Goal: Use online tool/utility: Utilize a website feature to perform a specific function

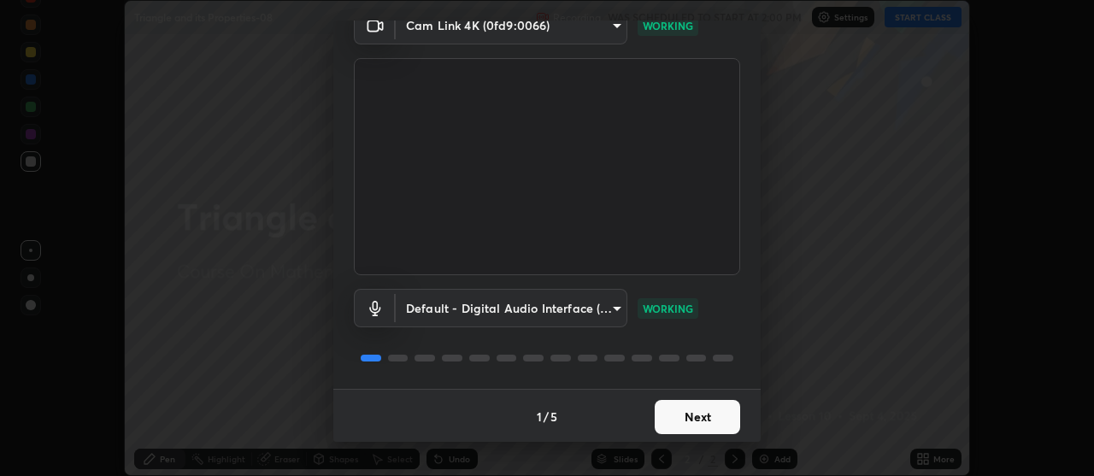
scroll to position [85, 0]
click at [714, 413] on button "Next" at bounding box center [697, 415] width 85 height 34
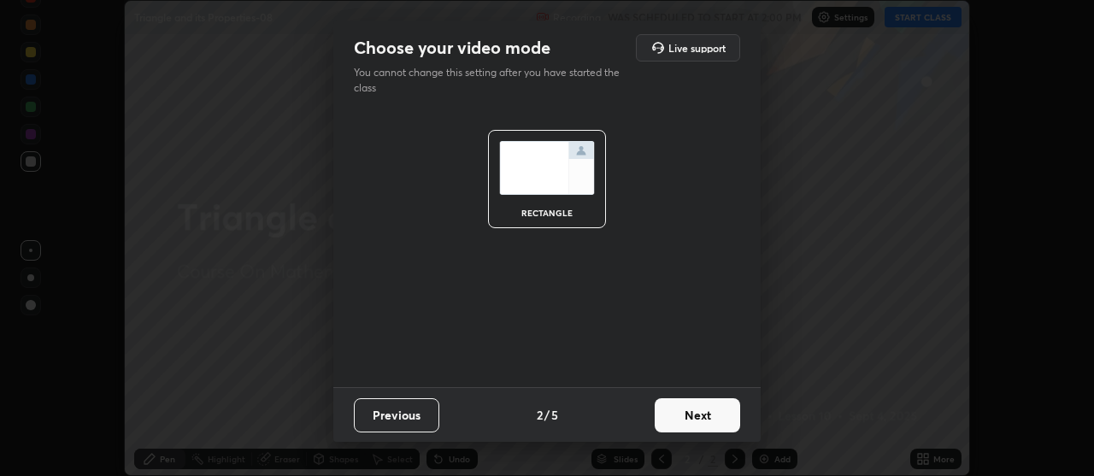
scroll to position [0, 0]
click at [714, 410] on button "Next" at bounding box center [697, 415] width 85 height 34
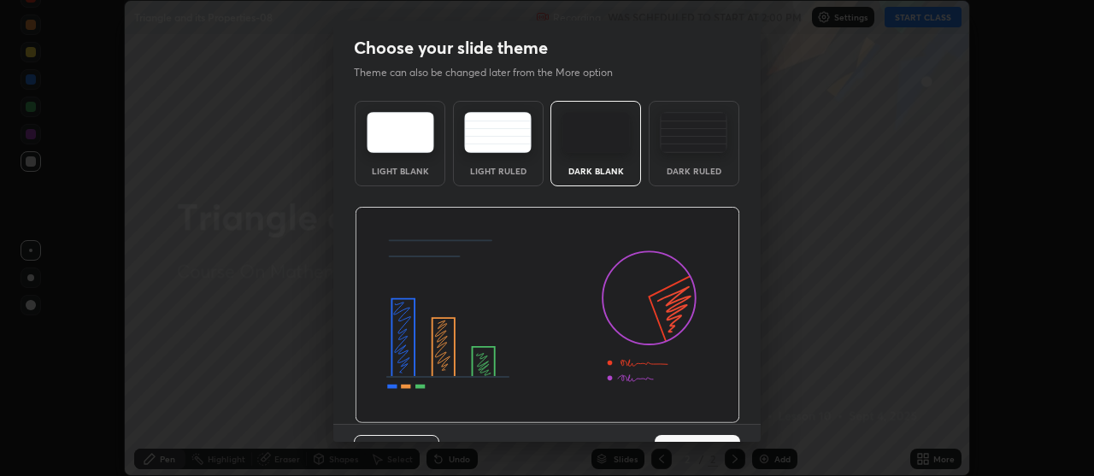
click at [707, 174] on div "Dark Ruled" at bounding box center [694, 171] width 68 height 9
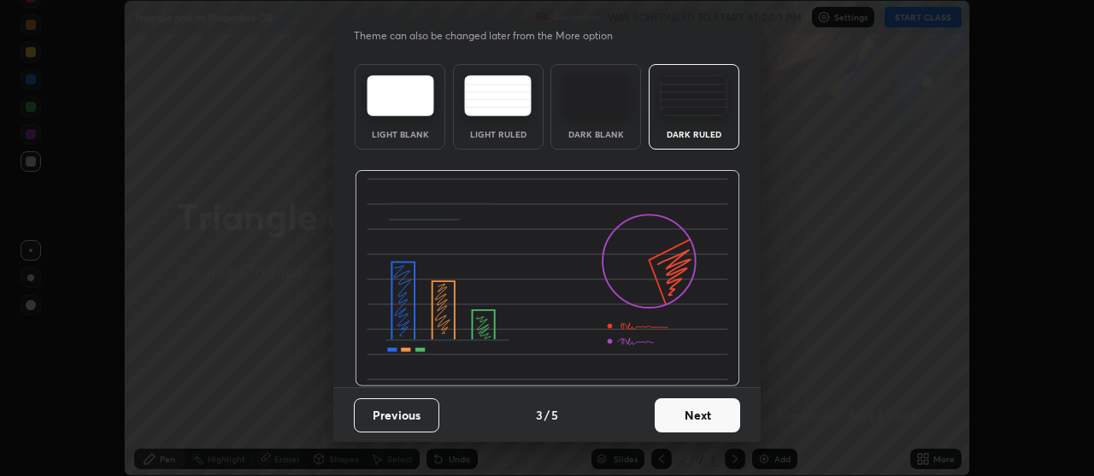
click at [709, 412] on button "Next" at bounding box center [697, 415] width 85 height 34
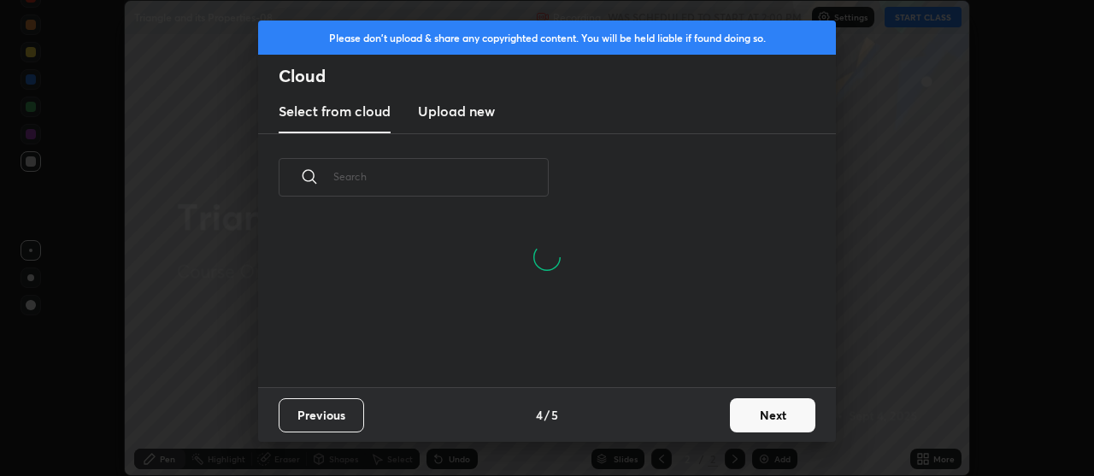
scroll to position [166, 549]
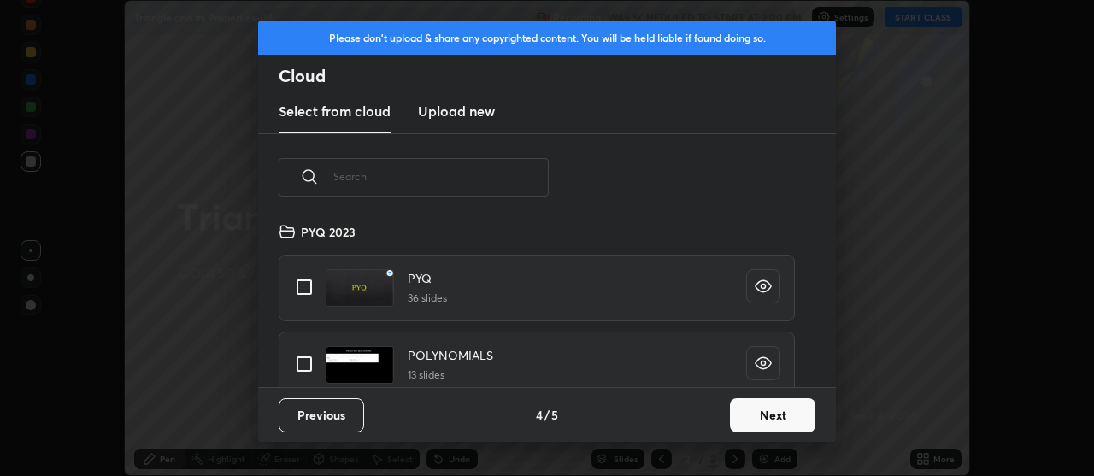
click at [788, 413] on button "Next" at bounding box center [772, 415] width 85 height 34
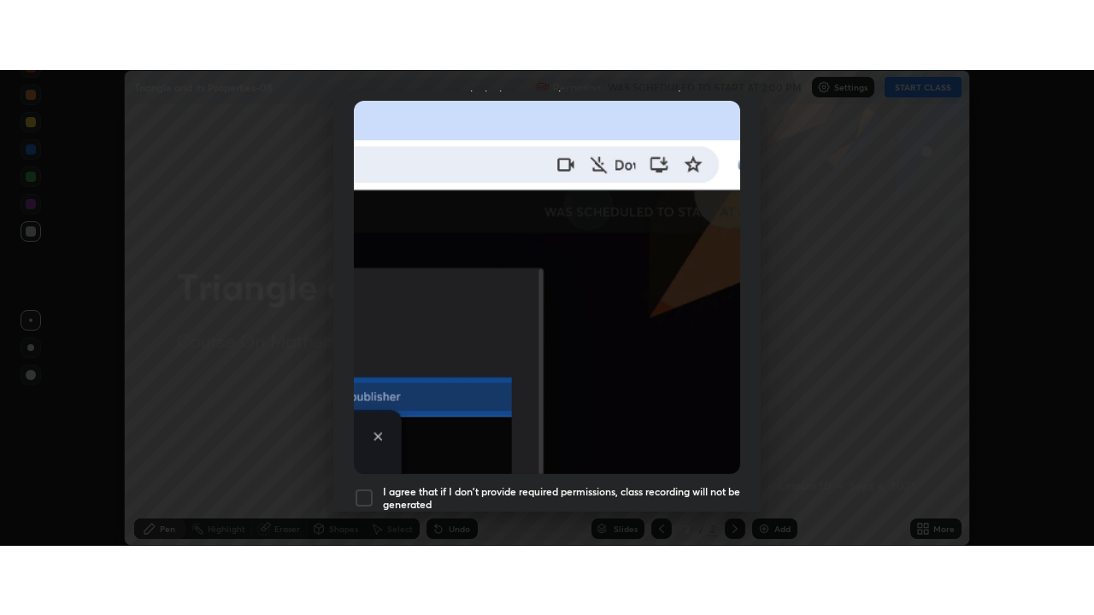
scroll to position [433, 0]
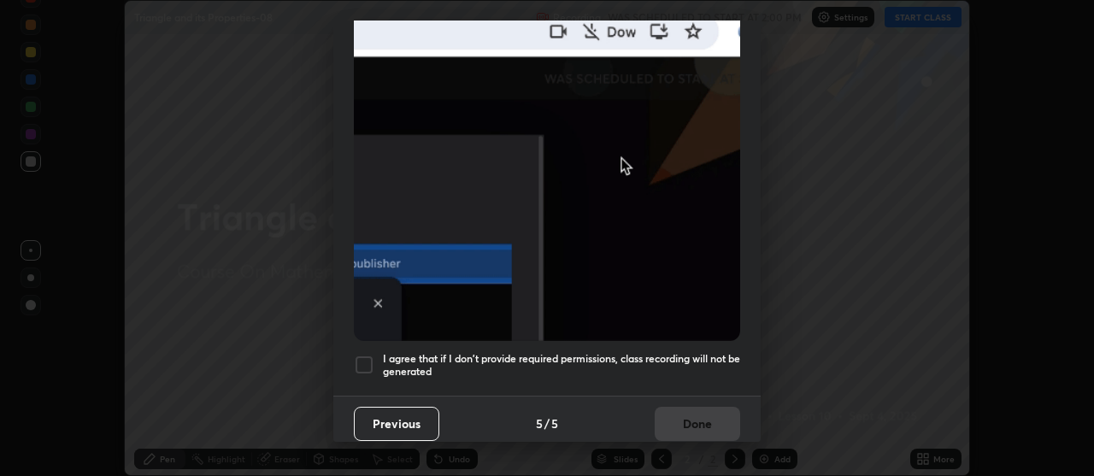
click at [726, 354] on h5 "I agree that if I don't provide required permissions, class recording will not …" at bounding box center [561, 365] width 357 height 26
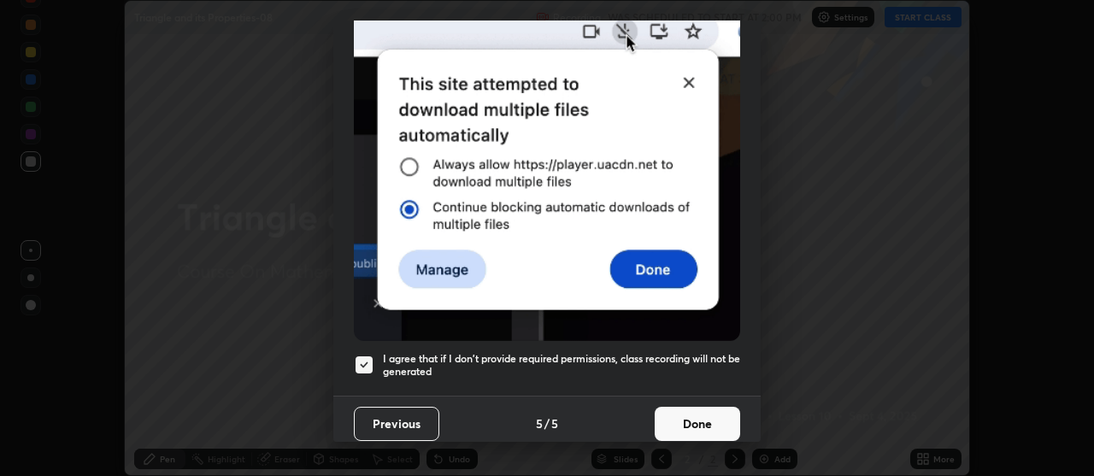
click at [720, 415] on button "Done" at bounding box center [697, 424] width 85 height 34
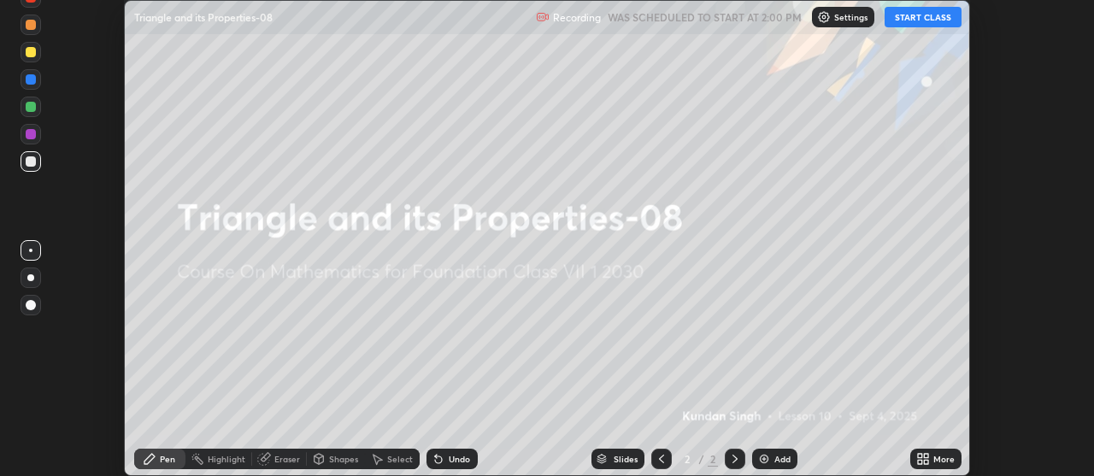
click at [932, 23] on button "START CLASS" at bounding box center [923, 17] width 77 height 21
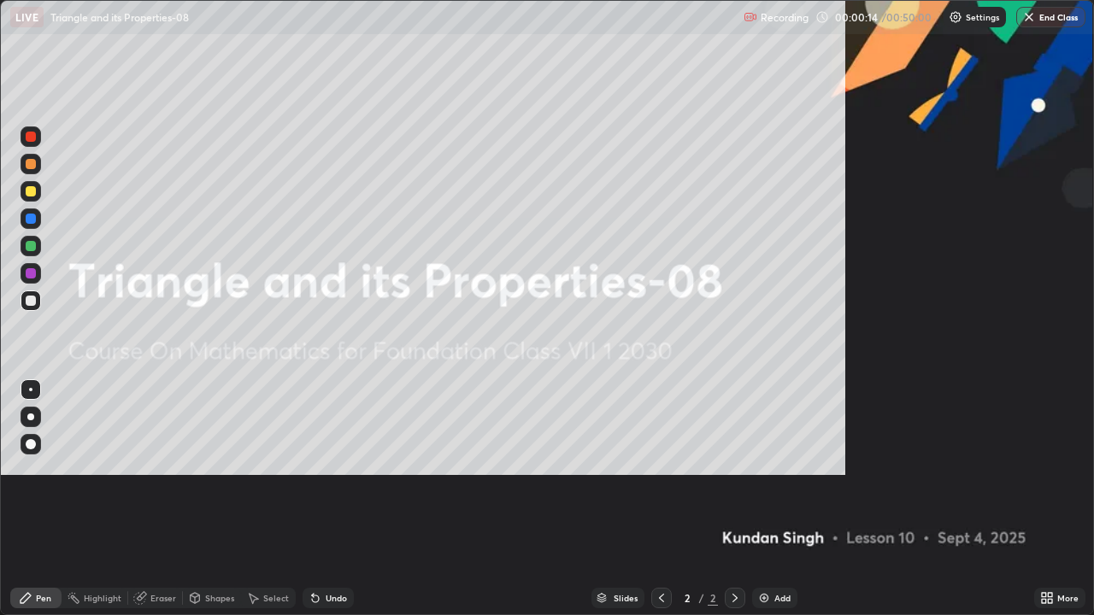
scroll to position [615, 1094]
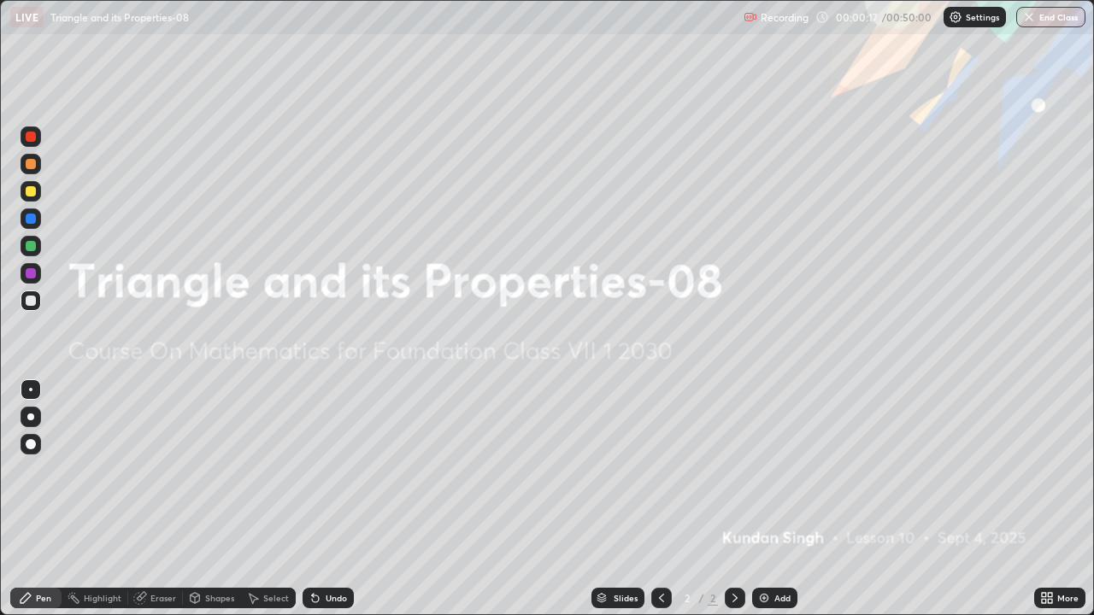
click at [784, 475] on div "Add" at bounding box center [782, 598] width 16 height 9
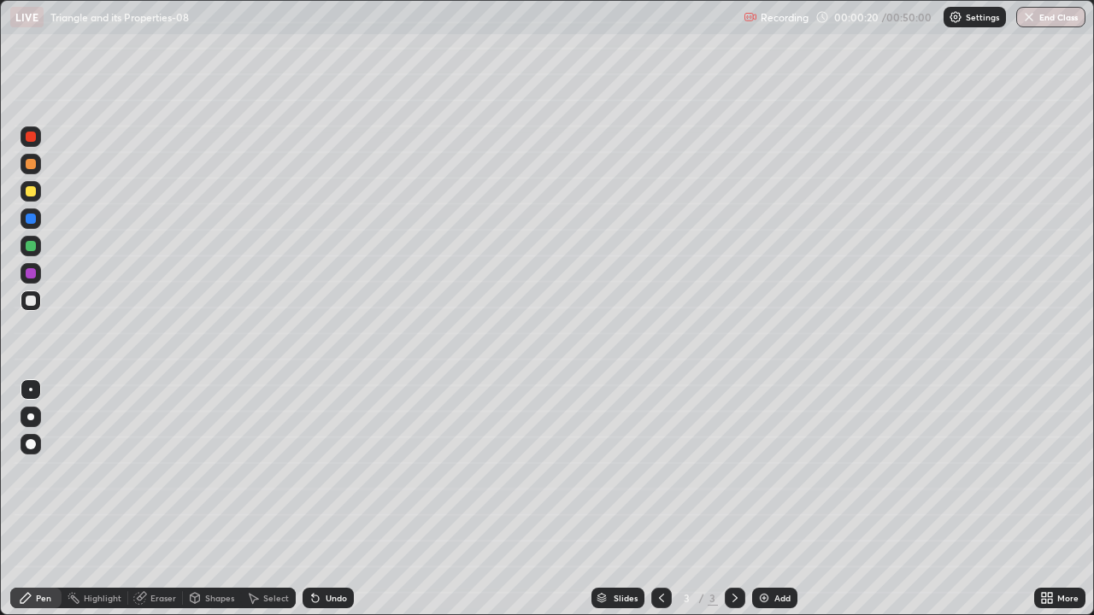
click at [35, 197] on div at bounding box center [31, 191] width 21 height 21
click at [28, 418] on div at bounding box center [30, 417] width 7 height 7
click at [218, 475] on div "Shapes" at bounding box center [219, 598] width 29 height 9
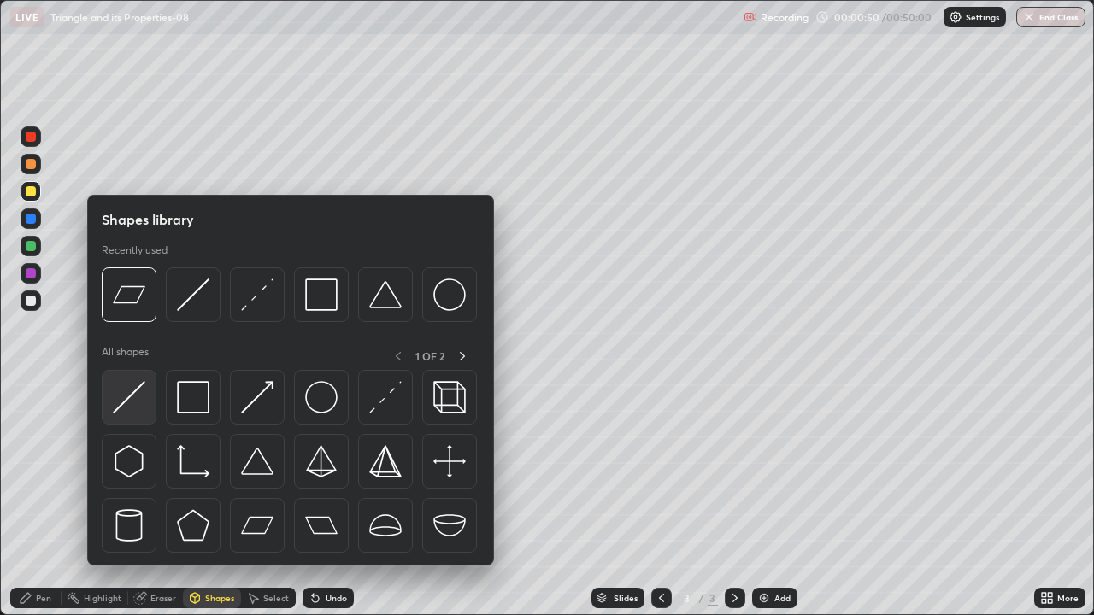
click at [146, 401] on div at bounding box center [129, 397] width 55 height 55
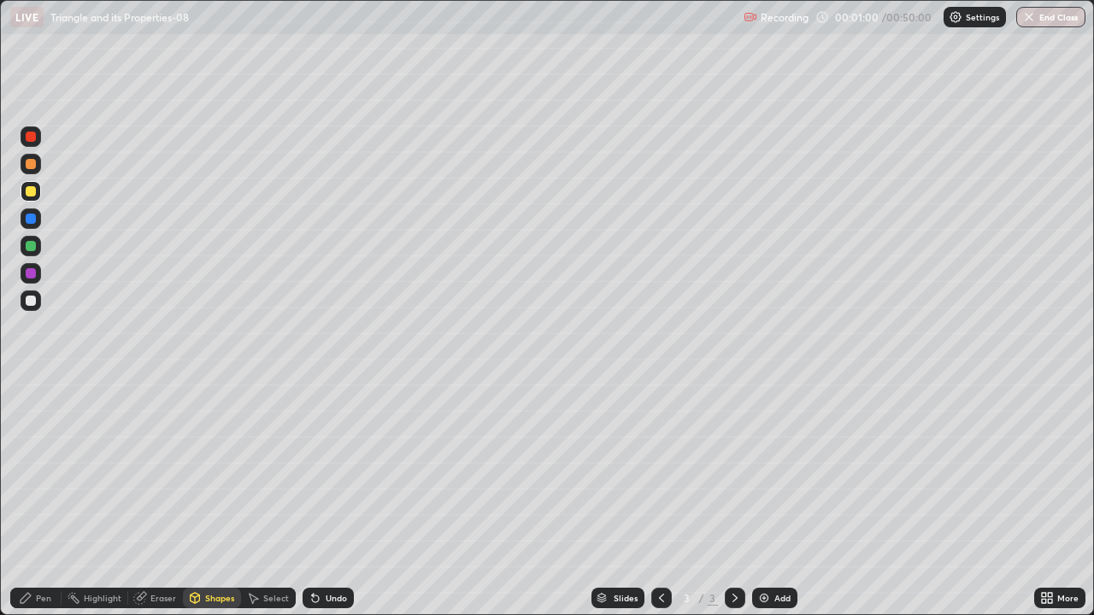
click at [39, 475] on div "Pen" at bounding box center [43, 598] width 15 height 9
click at [35, 304] on div at bounding box center [31, 301] width 21 height 21
click at [329, 475] on div "Undo" at bounding box center [336, 598] width 21 height 9
click at [328, 475] on div "Undo" at bounding box center [336, 598] width 21 height 9
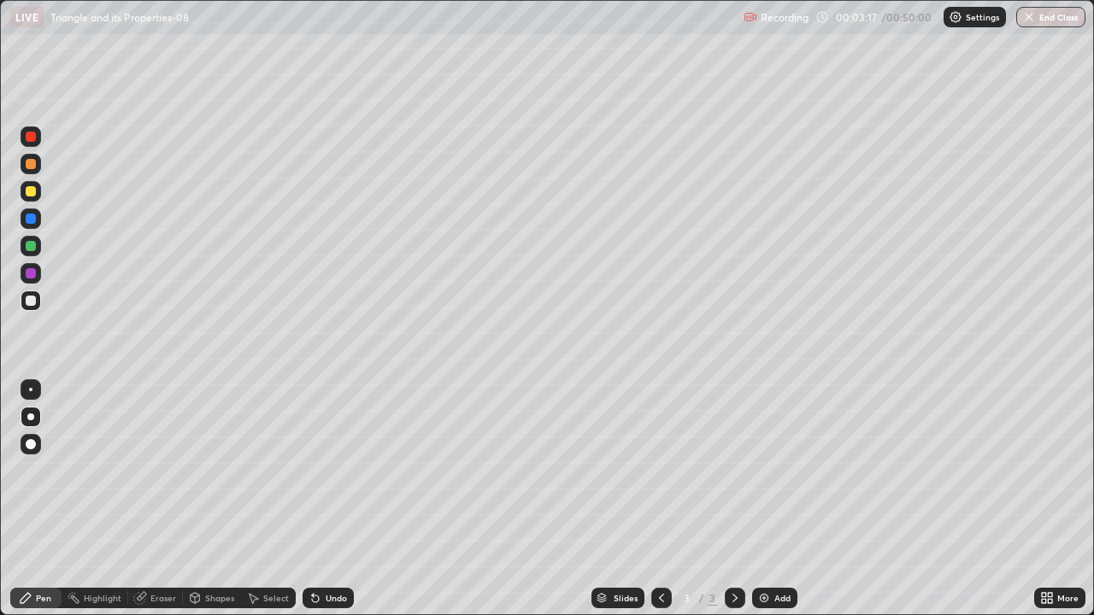
click at [326, 475] on div "Undo" at bounding box center [336, 598] width 21 height 9
click at [327, 475] on div "Undo" at bounding box center [336, 598] width 21 height 9
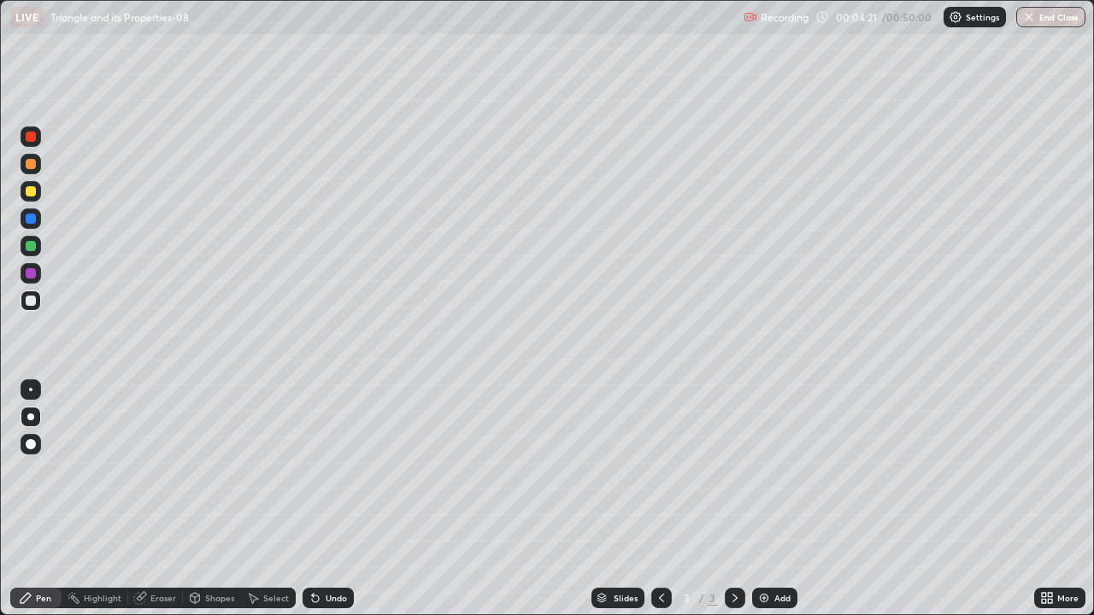
click at [32, 191] on div at bounding box center [31, 191] width 10 height 10
click at [32, 164] on div at bounding box center [31, 164] width 10 height 10
click at [35, 299] on div at bounding box center [31, 301] width 10 height 10
click at [224, 475] on div "Shapes" at bounding box center [219, 598] width 29 height 9
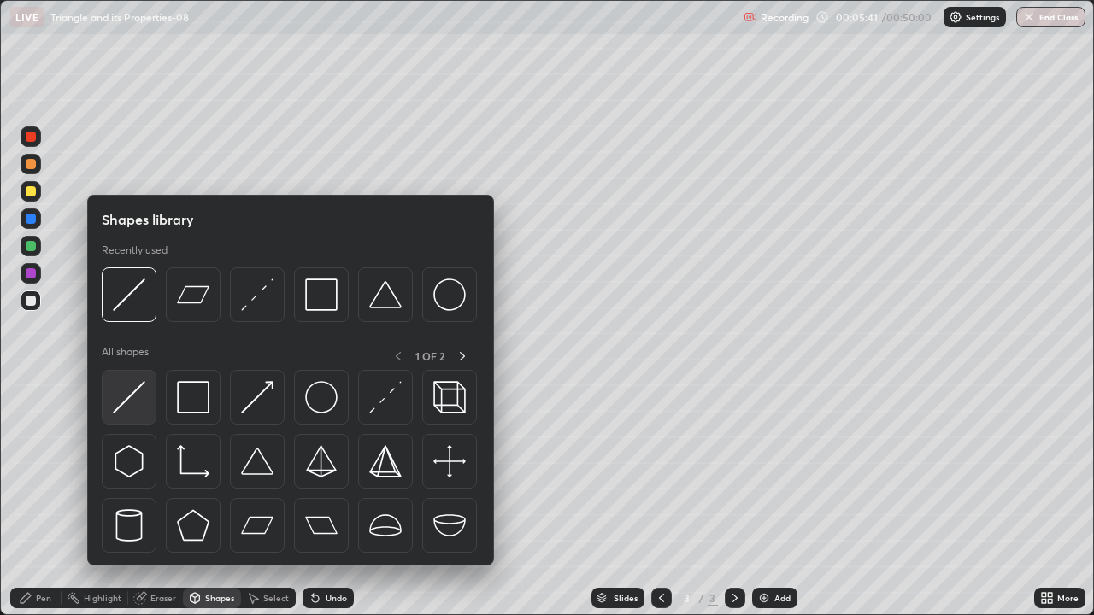
click at [135, 400] on img at bounding box center [129, 397] width 32 height 32
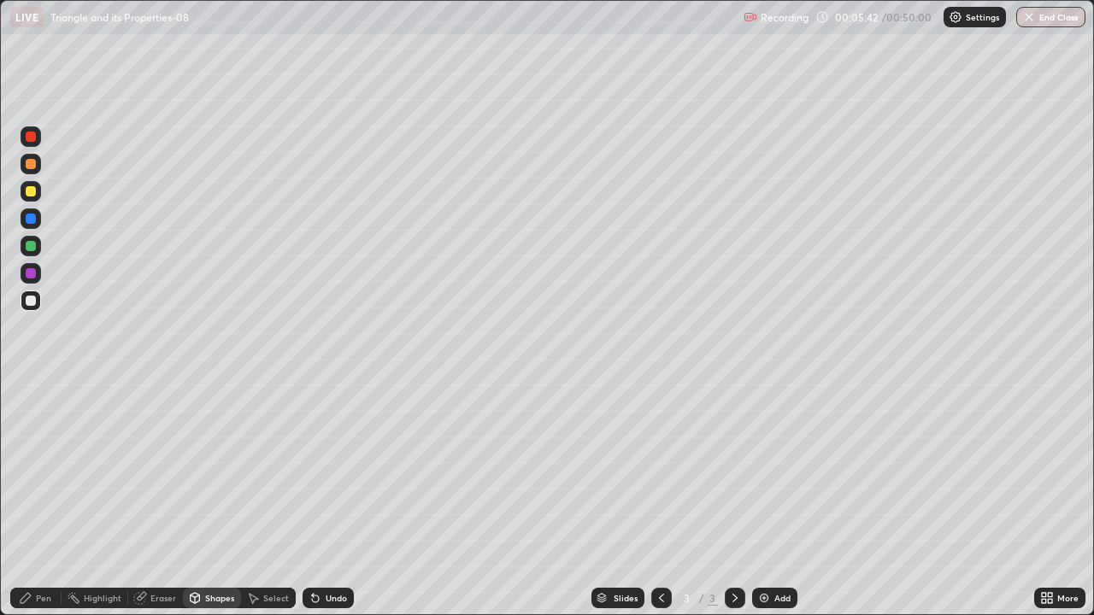
click at [32, 273] on div at bounding box center [31, 273] width 10 height 10
click at [45, 475] on div "Pen" at bounding box center [43, 598] width 15 height 9
click at [39, 199] on div at bounding box center [31, 191] width 21 height 27
click at [203, 475] on div "Shapes" at bounding box center [212, 598] width 58 height 21
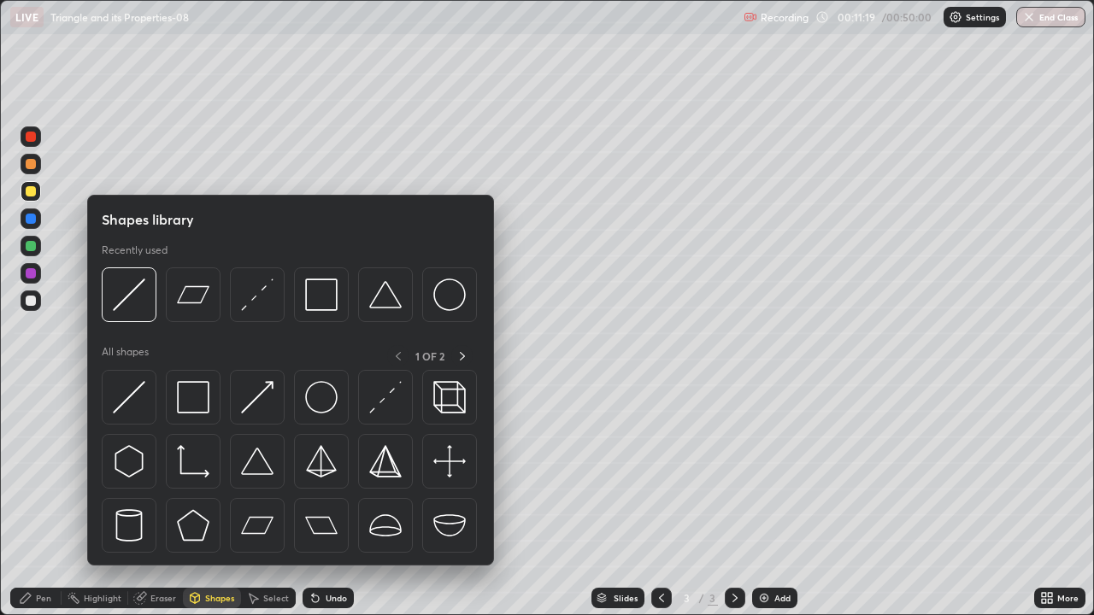
click at [166, 475] on div "Eraser" at bounding box center [163, 598] width 26 height 9
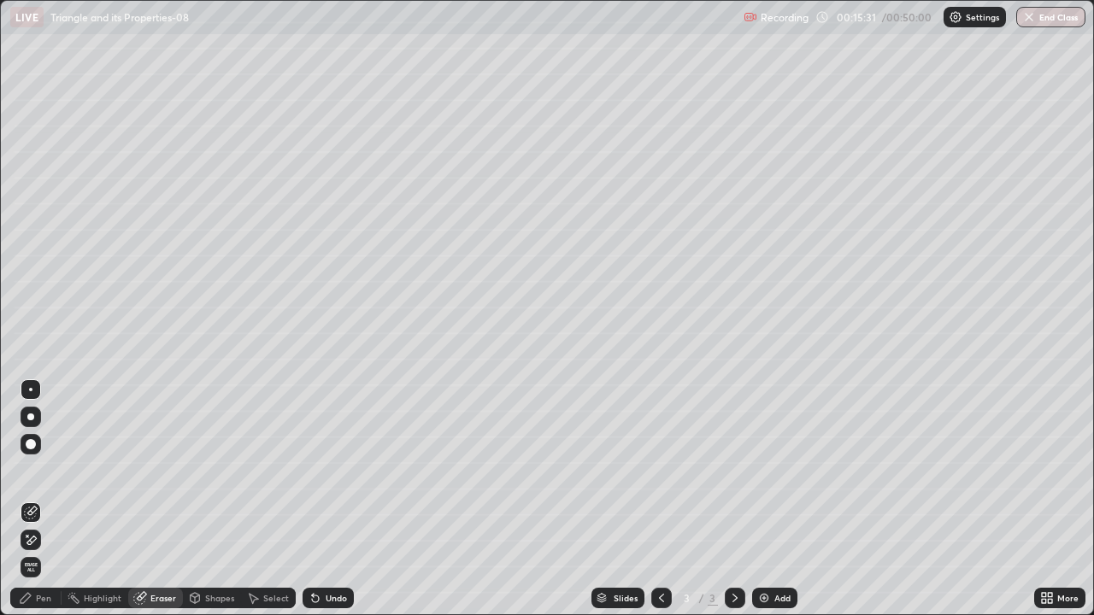
click at [46, 475] on div "Pen" at bounding box center [43, 598] width 15 height 9
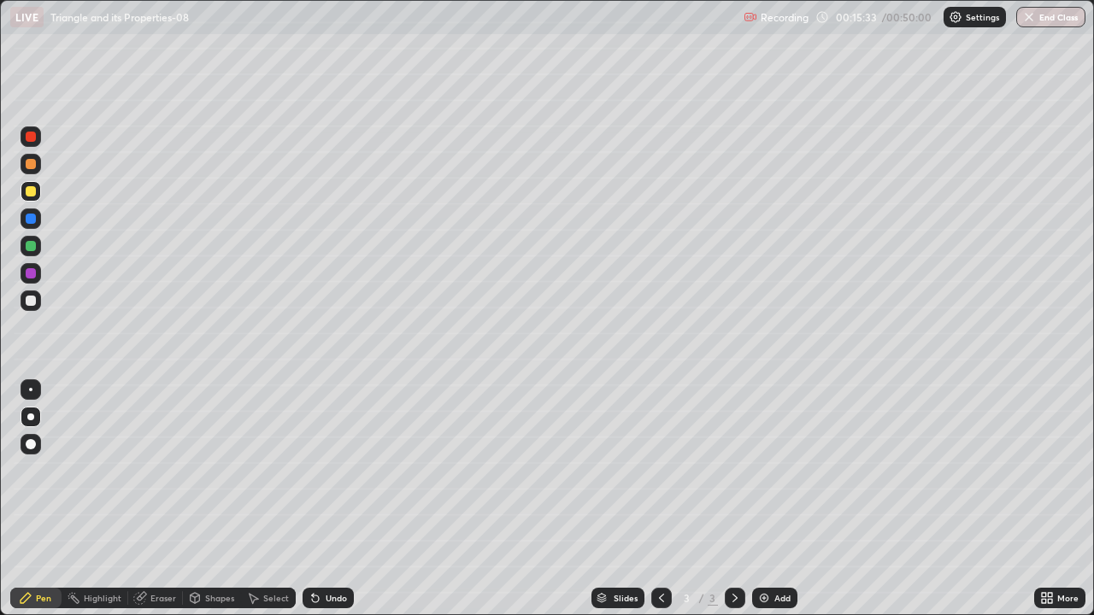
click at [32, 277] on div at bounding box center [31, 273] width 10 height 10
click at [38, 249] on div at bounding box center [31, 246] width 21 height 21
click at [163, 475] on div "Eraser" at bounding box center [163, 598] width 26 height 9
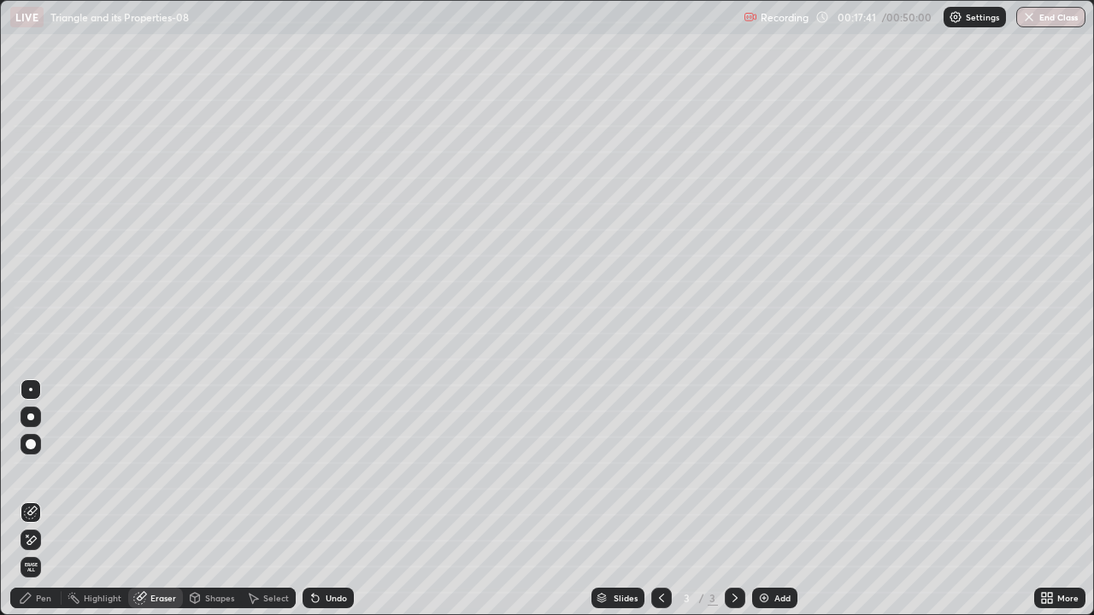
click at [37, 475] on div "Pen" at bounding box center [43, 598] width 15 height 9
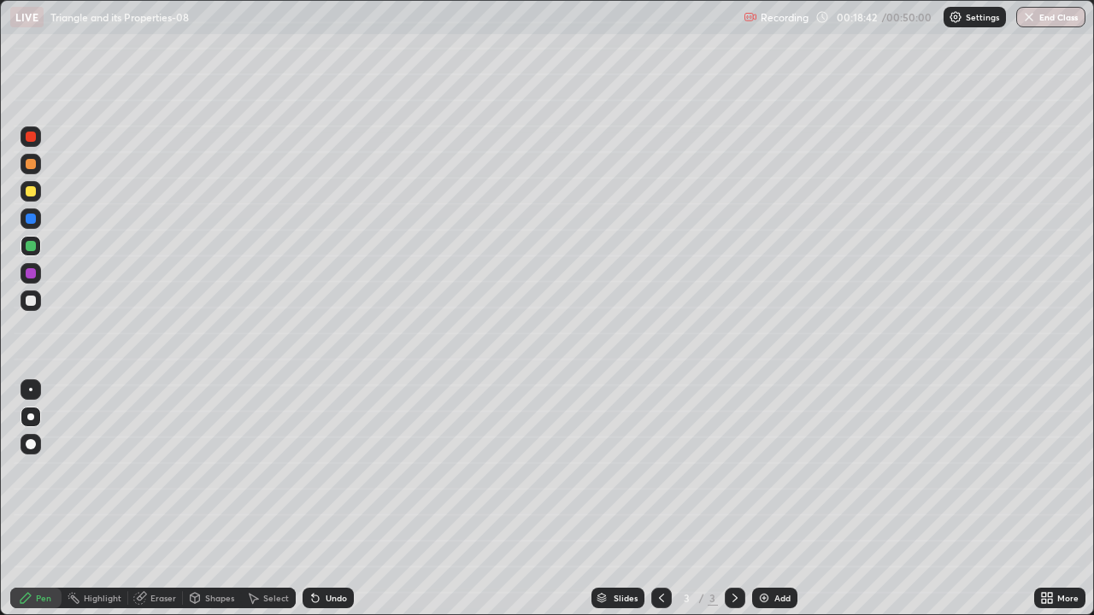
click at [168, 475] on div "Eraser" at bounding box center [163, 598] width 26 height 9
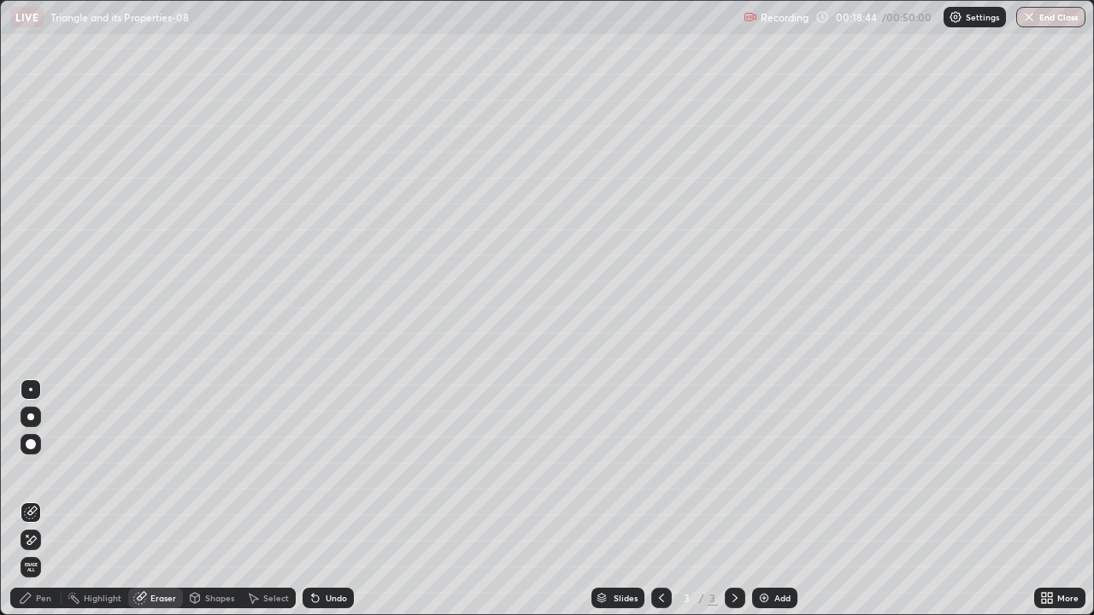
click at [35, 475] on icon at bounding box center [31, 540] width 14 height 15
click at [38, 475] on div "Pen" at bounding box center [35, 598] width 51 height 21
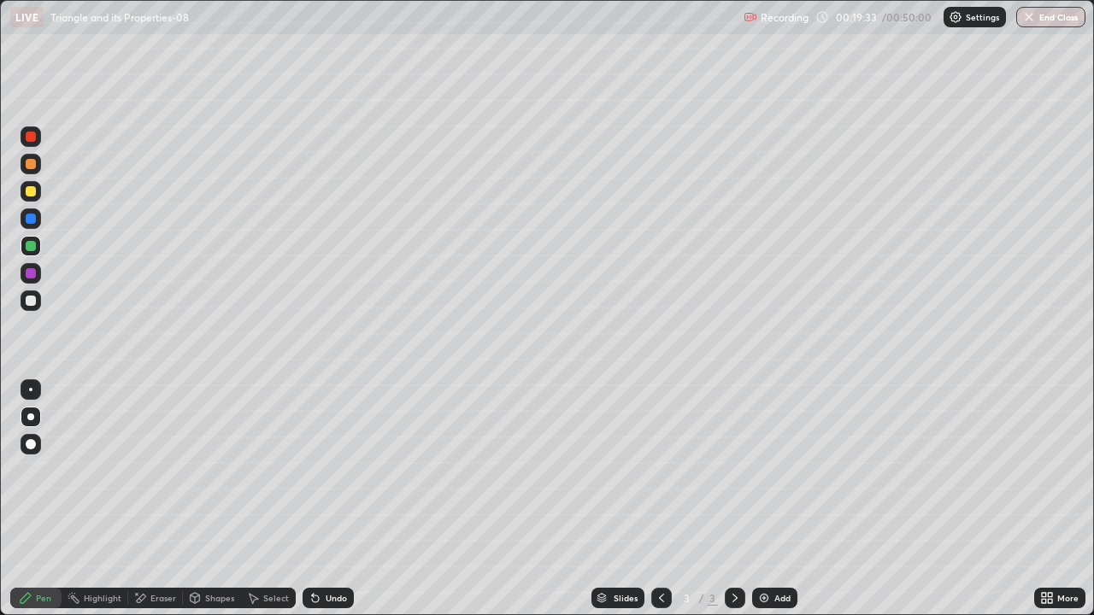
click at [774, 475] on div "Add" at bounding box center [782, 598] width 16 height 9
click at [37, 301] on div at bounding box center [31, 301] width 21 height 21
click at [215, 475] on div "Shapes" at bounding box center [219, 598] width 29 height 9
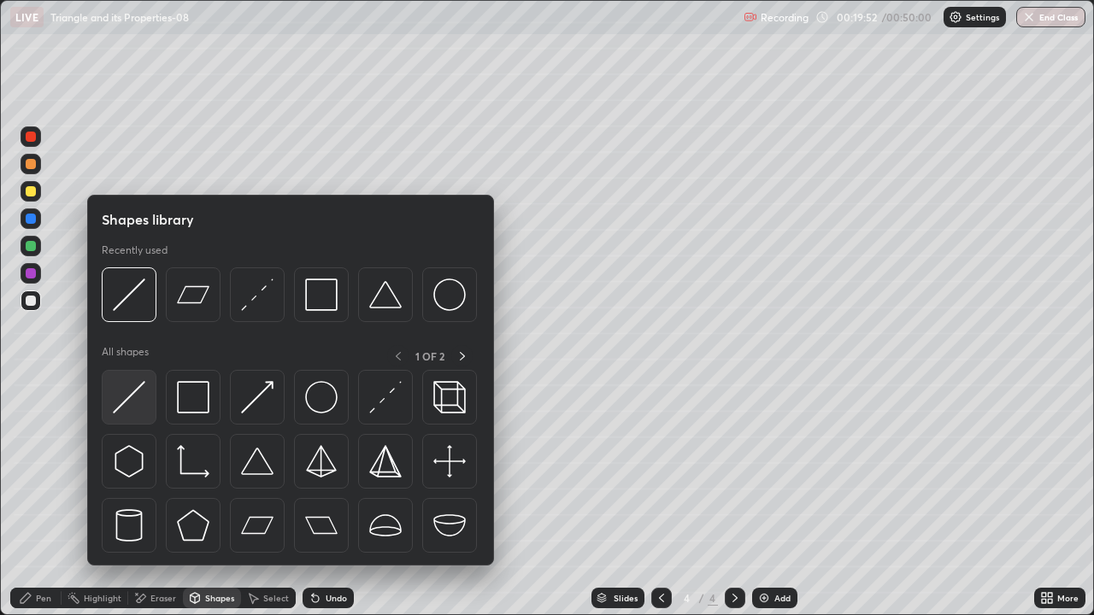
click at [123, 417] on div at bounding box center [129, 397] width 55 height 55
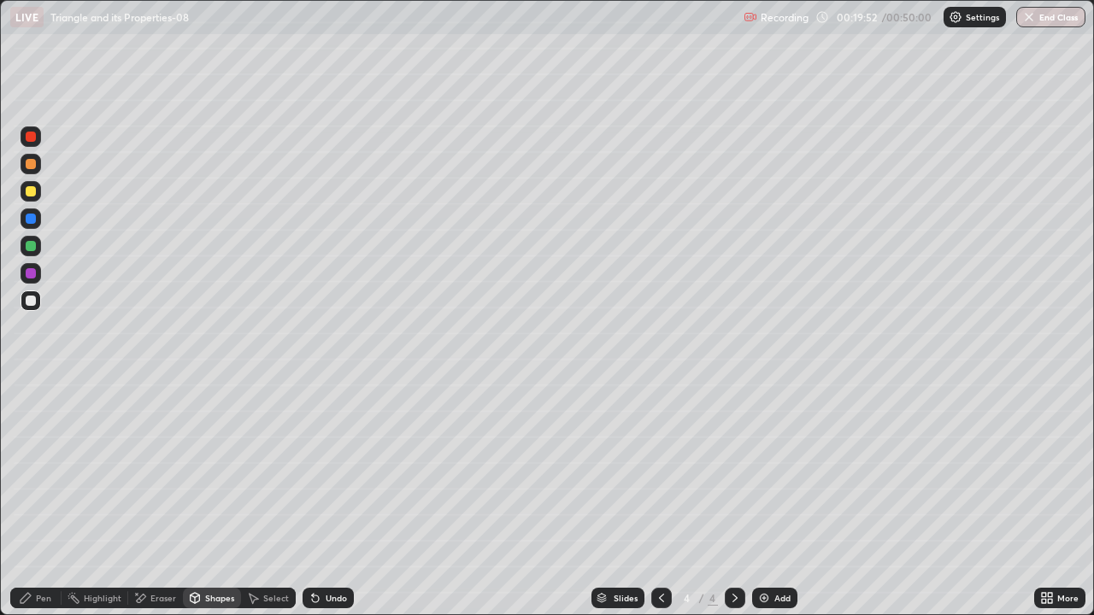
click at [38, 283] on div at bounding box center [31, 273] width 21 height 27
click at [38, 475] on div "Pen" at bounding box center [43, 598] width 15 height 9
click at [32, 301] on div at bounding box center [31, 301] width 10 height 10
click at [215, 475] on div "Shapes" at bounding box center [219, 598] width 29 height 9
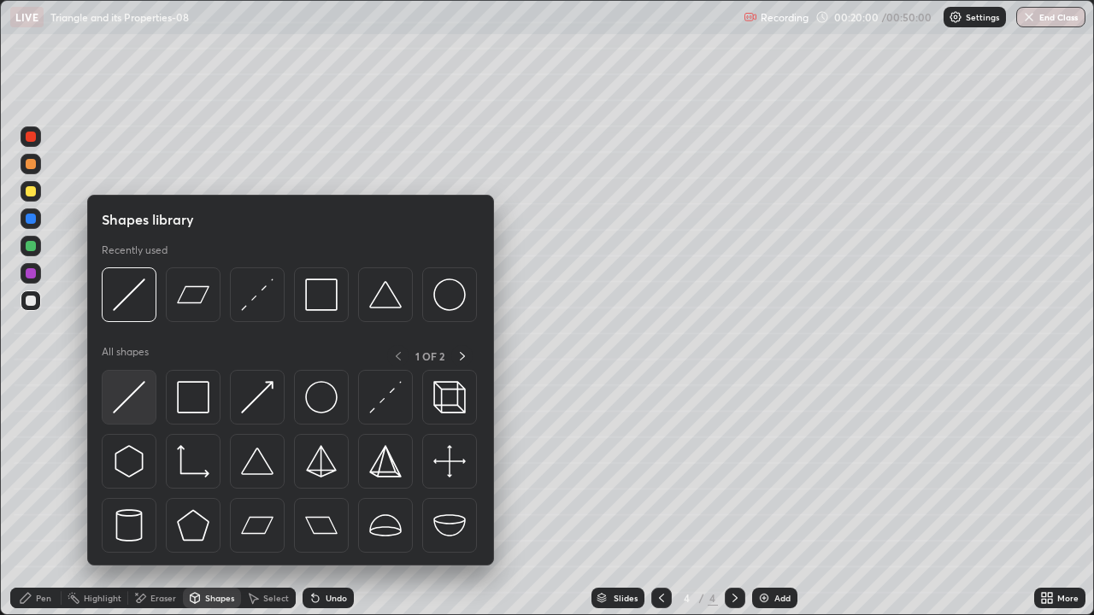
click at [138, 406] on img at bounding box center [129, 397] width 32 height 32
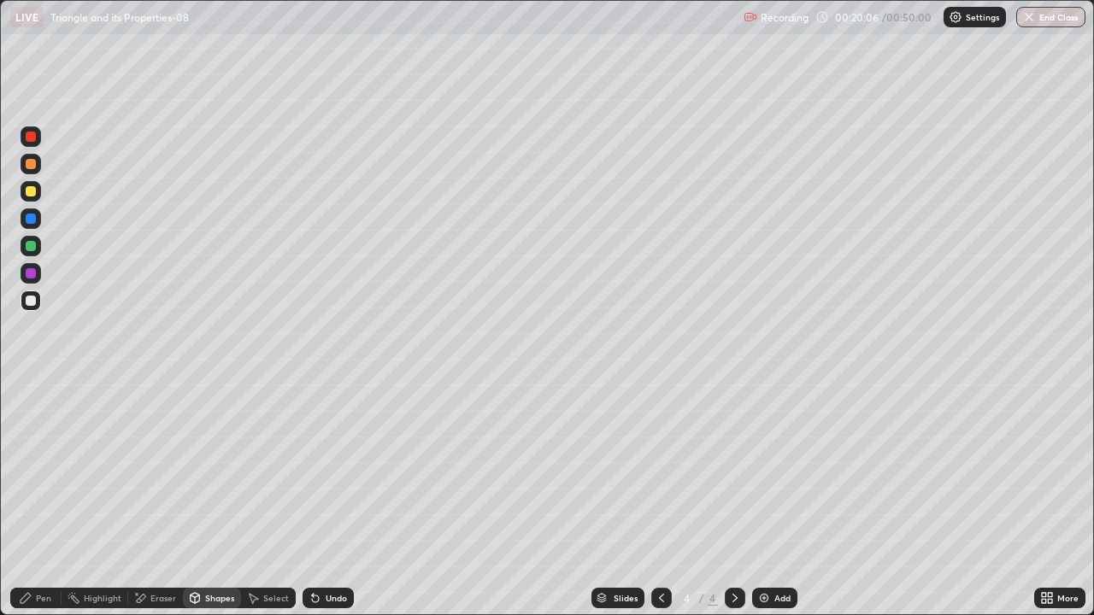
click at [33, 475] on div "Pen" at bounding box center [35, 598] width 51 height 21
click at [34, 220] on div at bounding box center [31, 219] width 10 height 10
click at [776, 475] on div "Add" at bounding box center [782, 598] width 16 height 9
click at [35, 196] on div at bounding box center [31, 191] width 21 height 21
click at [34, 167] on div at bounding box center [31, 164] width 10 height 10
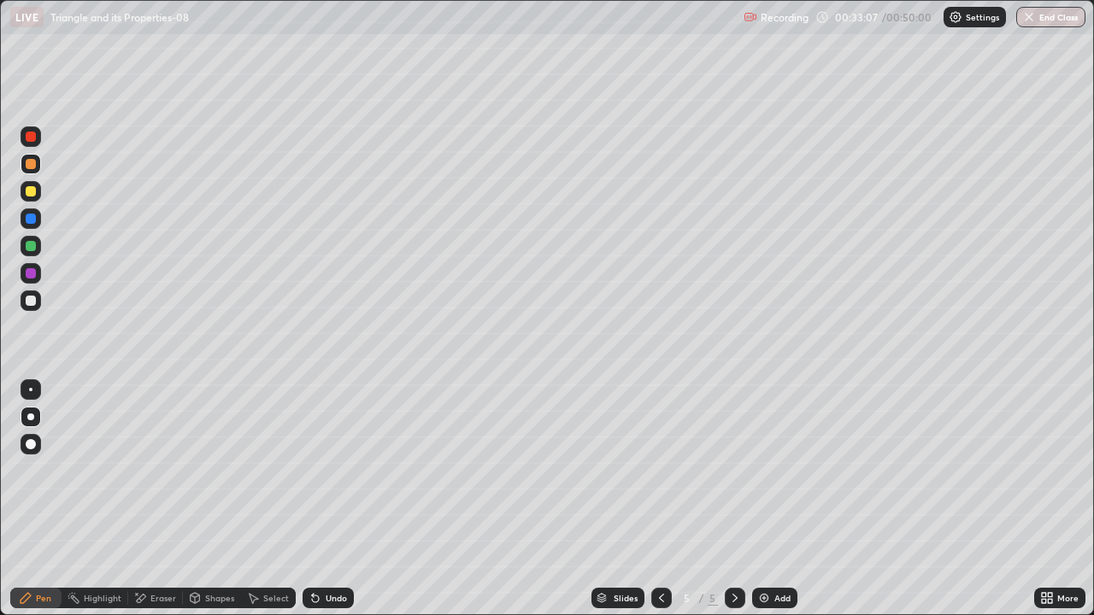
click at [1059, 16] on button "End Class" at bounding box center [1050, 17] width 69 height 21
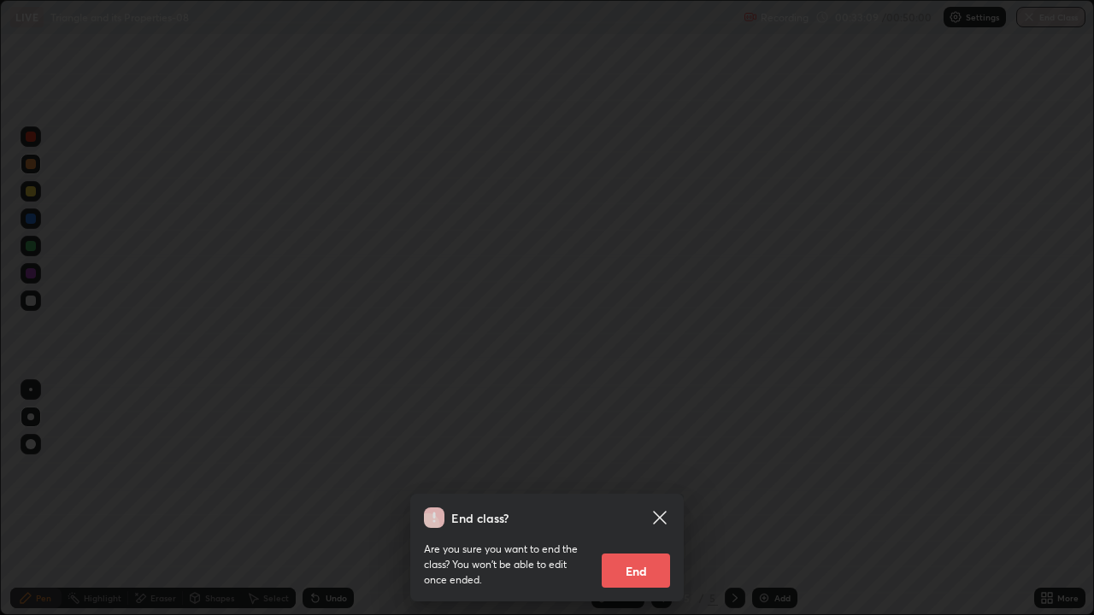
click at [644, 475] on button "End" at bounding box center [636, 571] width 68 height 34
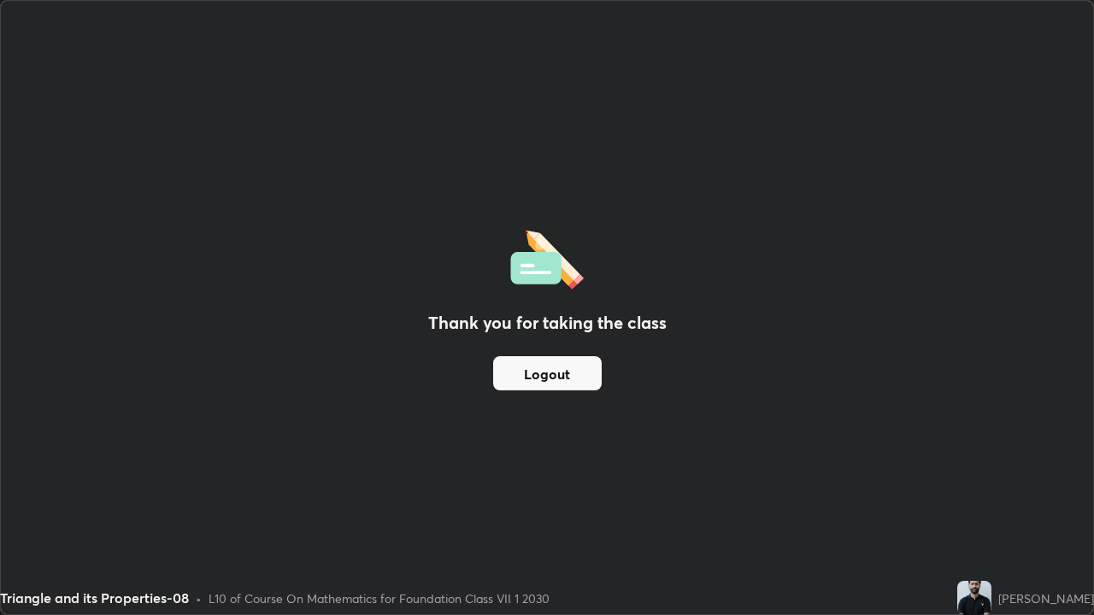
click at [572, 373] on button "Logout" at bounding box center [547, 373] width 109 height 34
